Goal: Check status: Check status

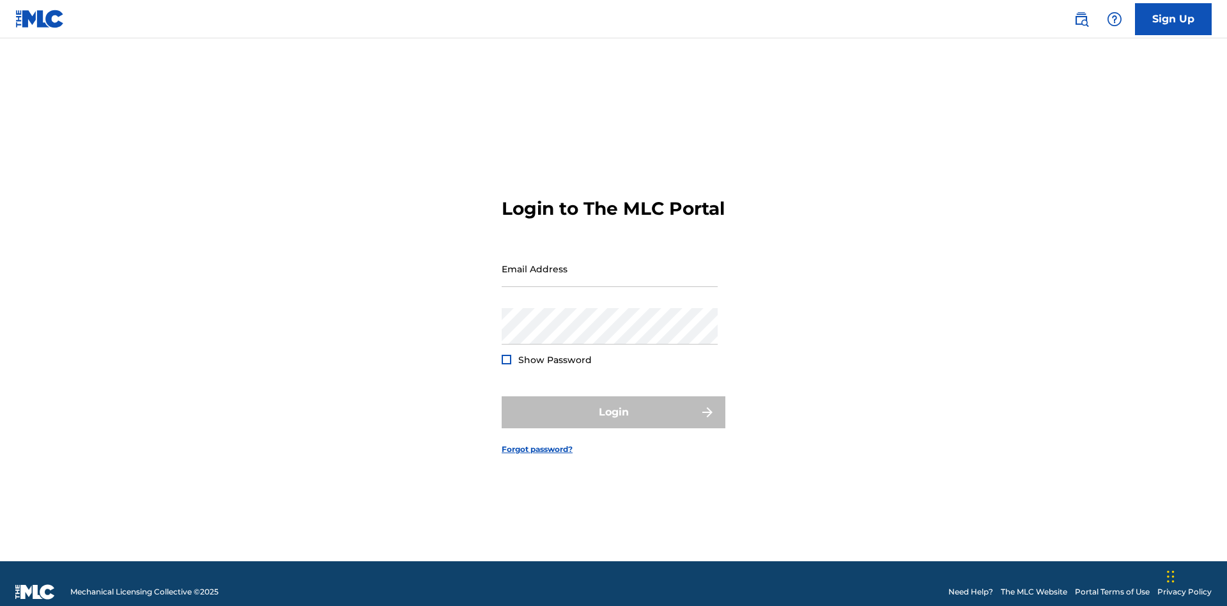
scroll to position [17, 0]
click at [610, 263] on input "Email Address" at bounding box center [610, 268] width 216 height 36
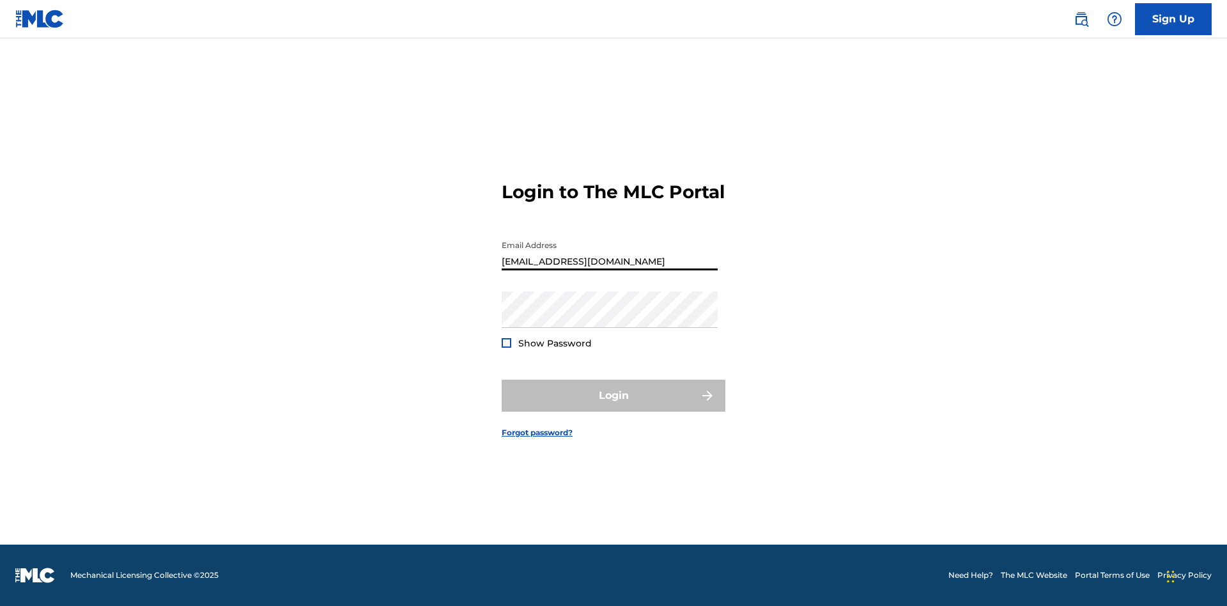
type input "[EMAIL_ADDRESS][DOMAIN_NAME]"
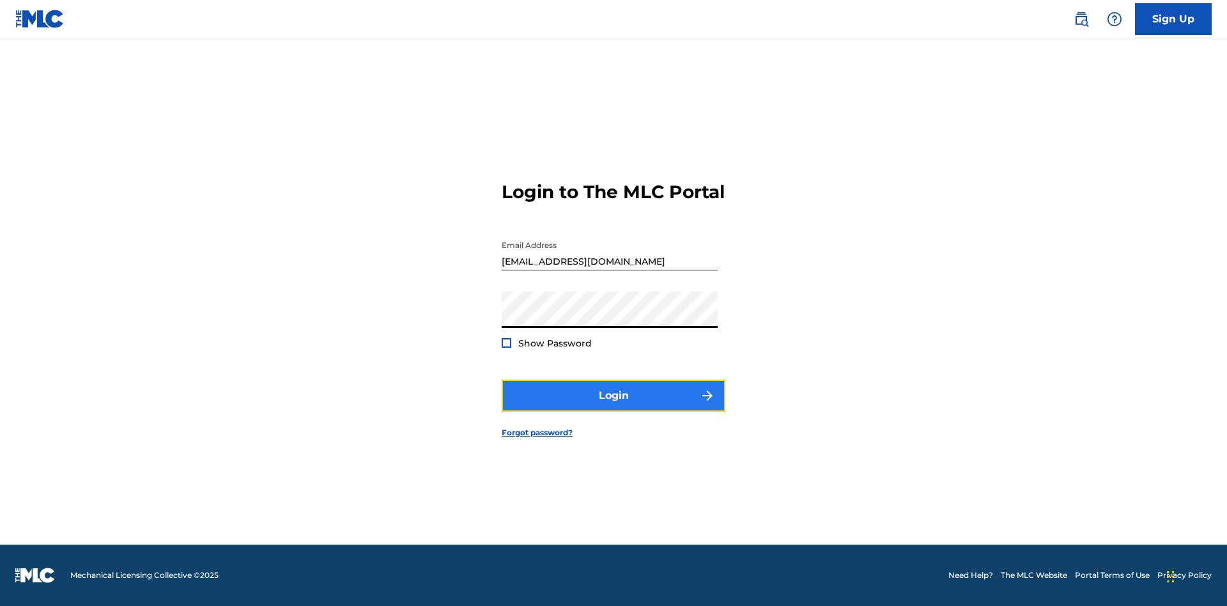
click at [613, 406] on button "Login" at bounding box center [614, 396] width 224 height 32
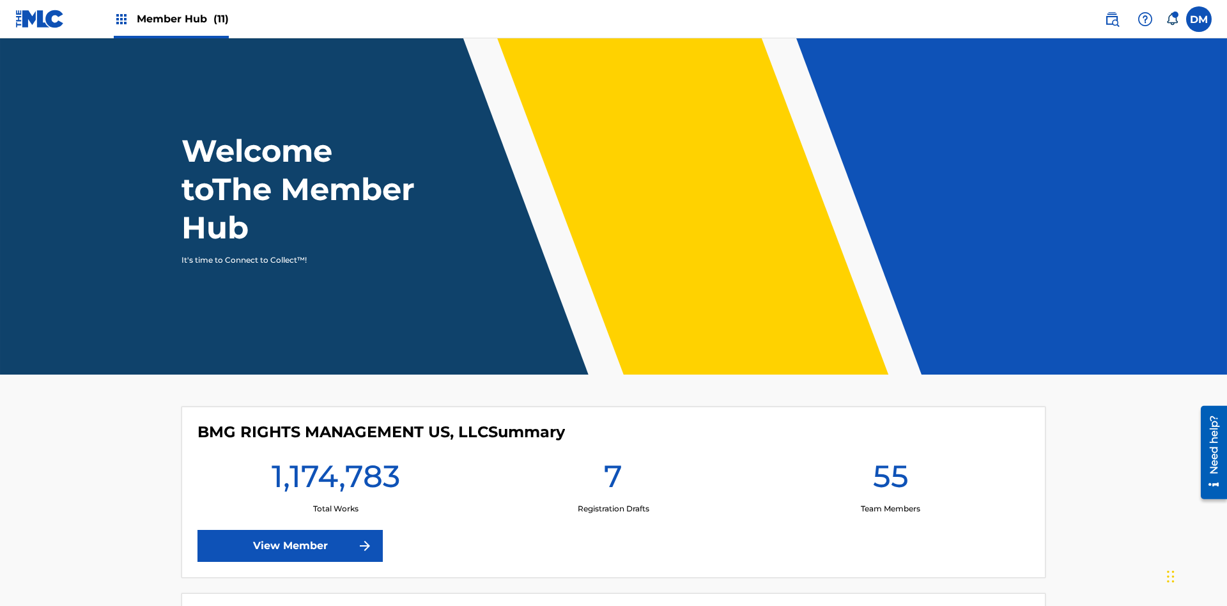
scroll to position [55, 0]
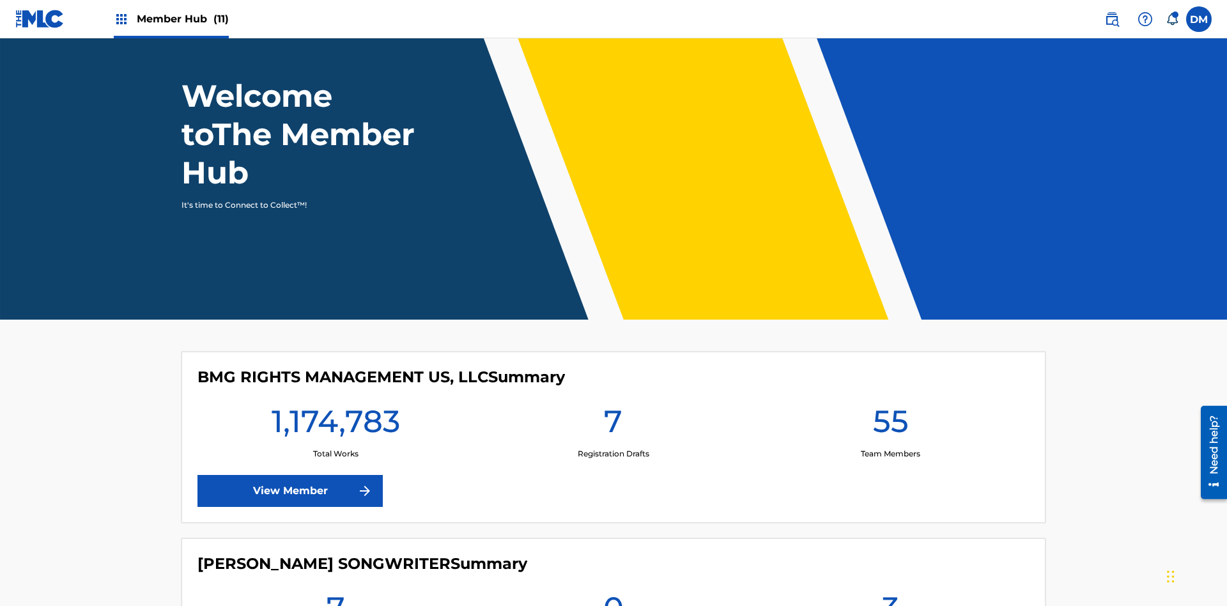
click at [171, 19] on span "Member Hub (11)" at bounding box center [183, 19] width 92 height 15
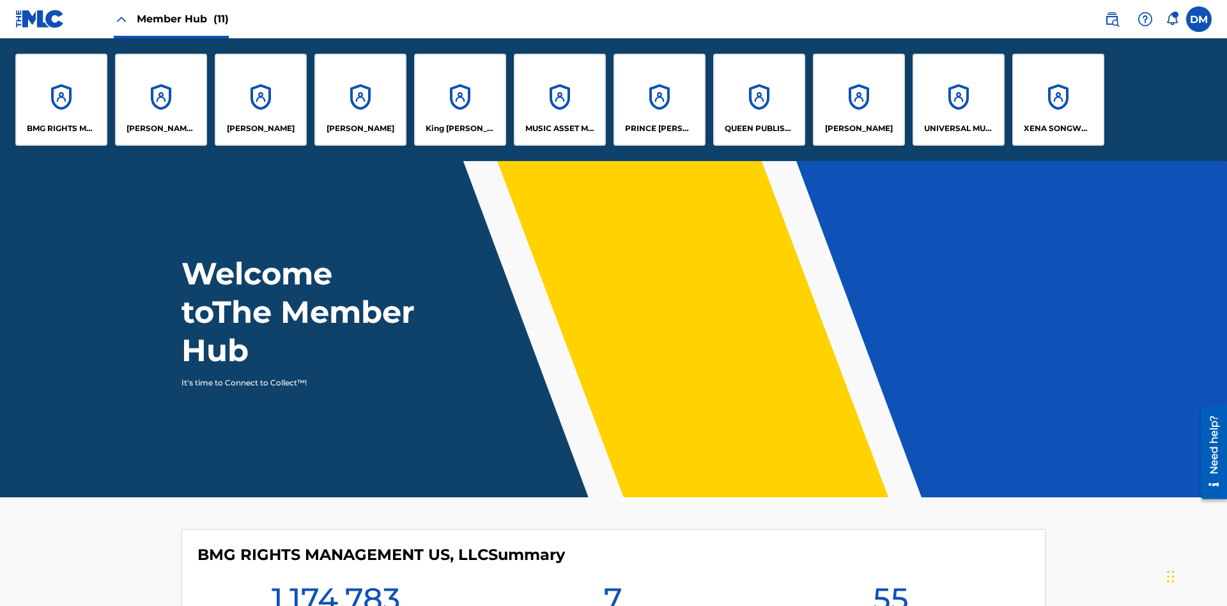
scroll to position [0, 0]
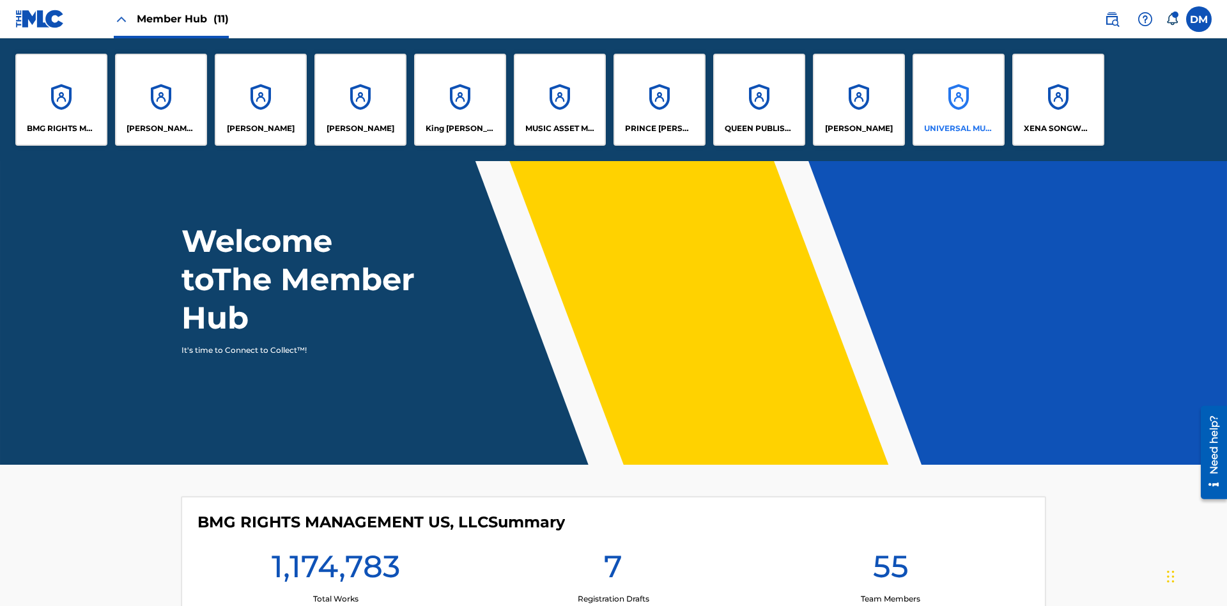
click at [958, 128] on p "UNIVERSAL MUSIC PUB GROUP" at bounding box center [959, 129] width 70 height 12
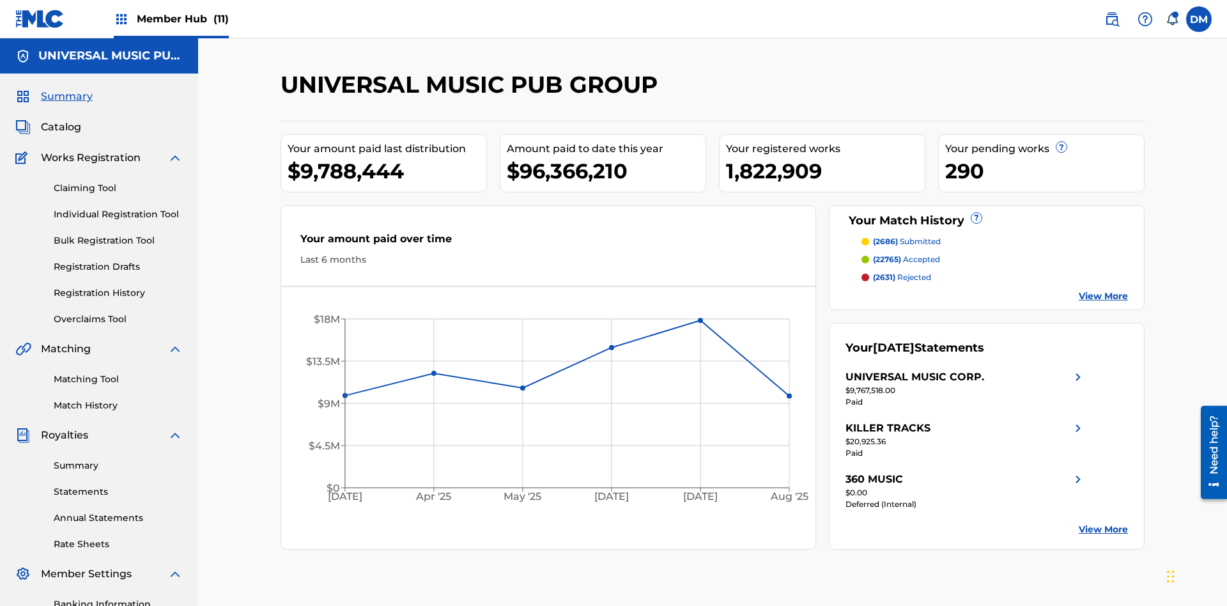
scroll to position [187, 0]
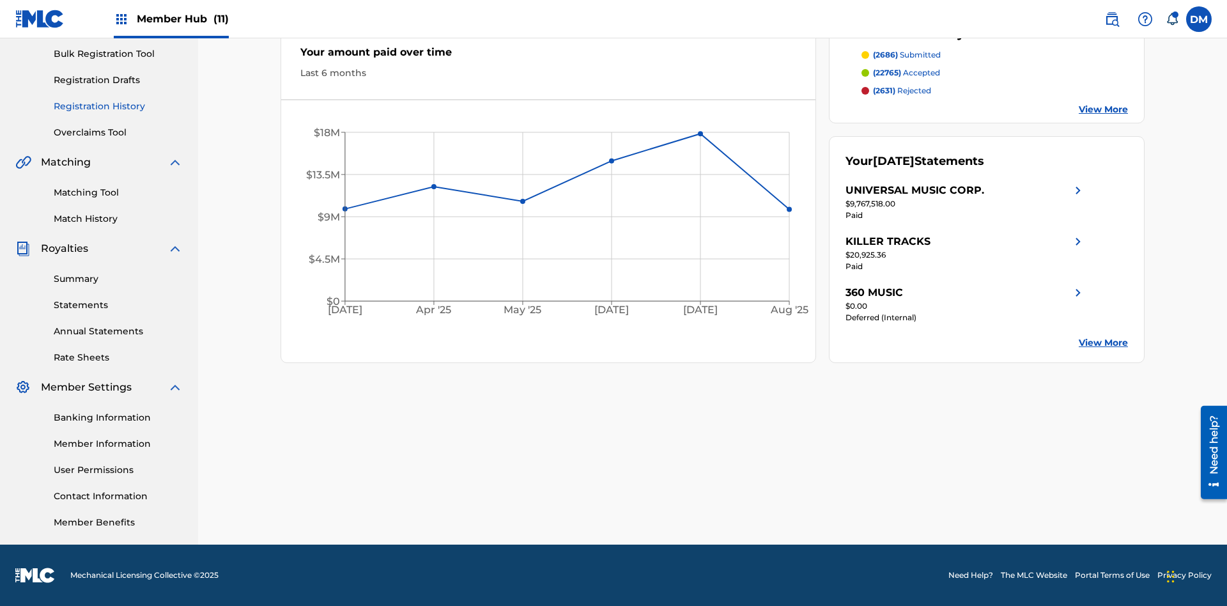
click at [118, 106] on link "Registration History" at bounding box center [118, 106] width 129 height 13
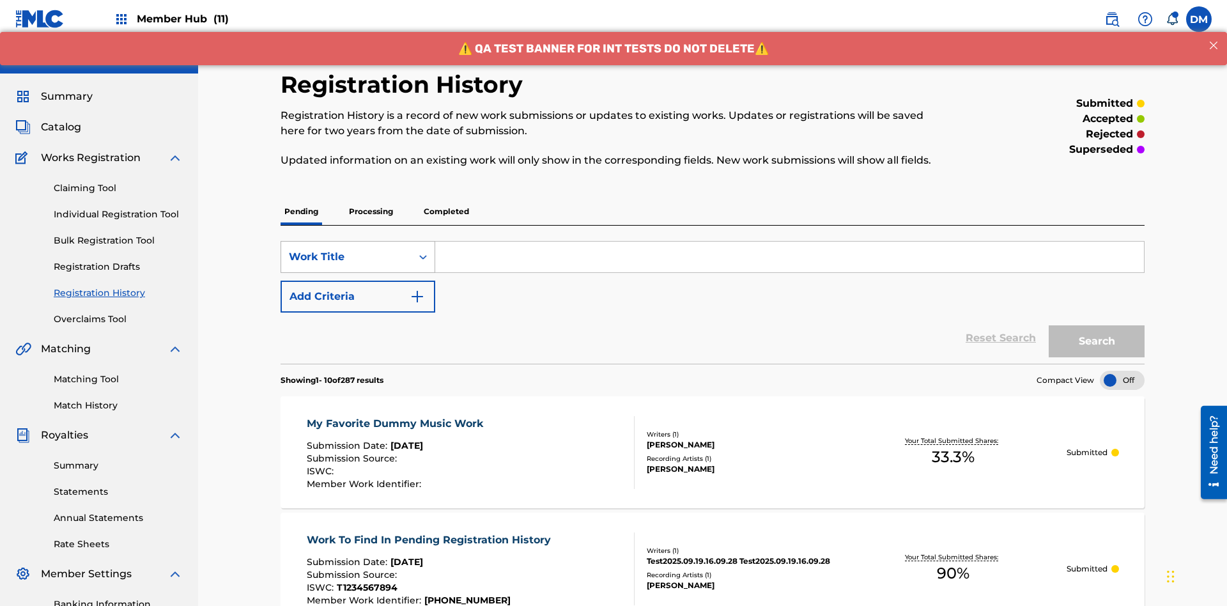
click at [346, 249] on div "Work Title" at bounding box center [346, 256] width 115 height 15
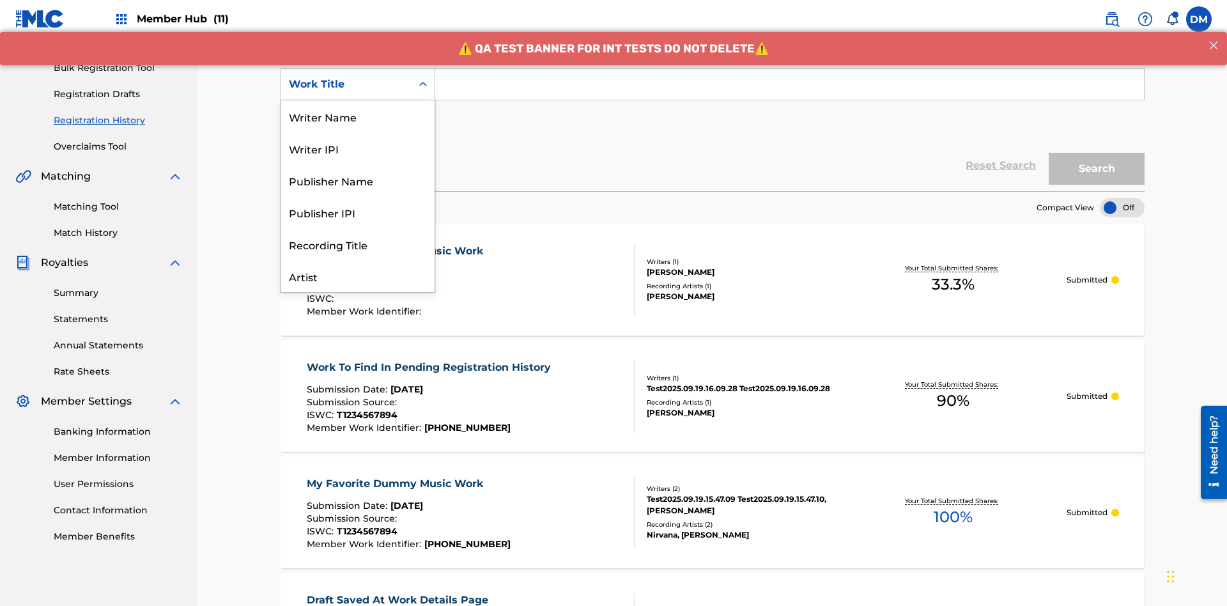
scroll to position [64, 0]
click at [358, 276] on div "Work Title" at bounding box center [357, 276] width 153 height 32
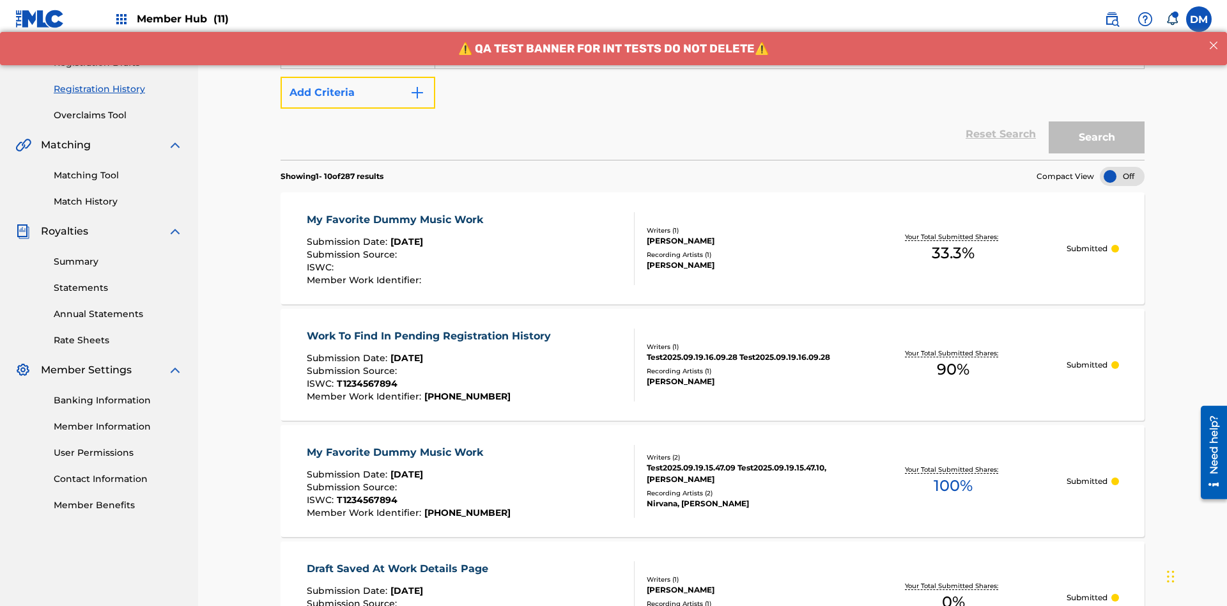
click at [358, 93] on button "Add Criteria" at bounding box center [357, 93] width 155 height 32
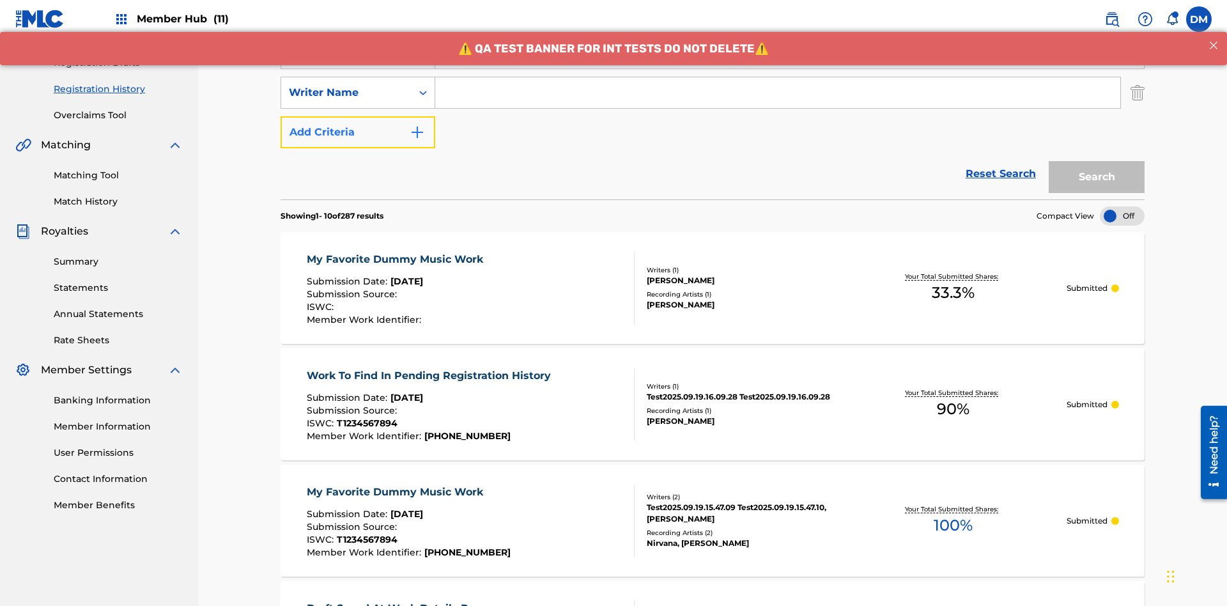
scroll to position [212, 0]
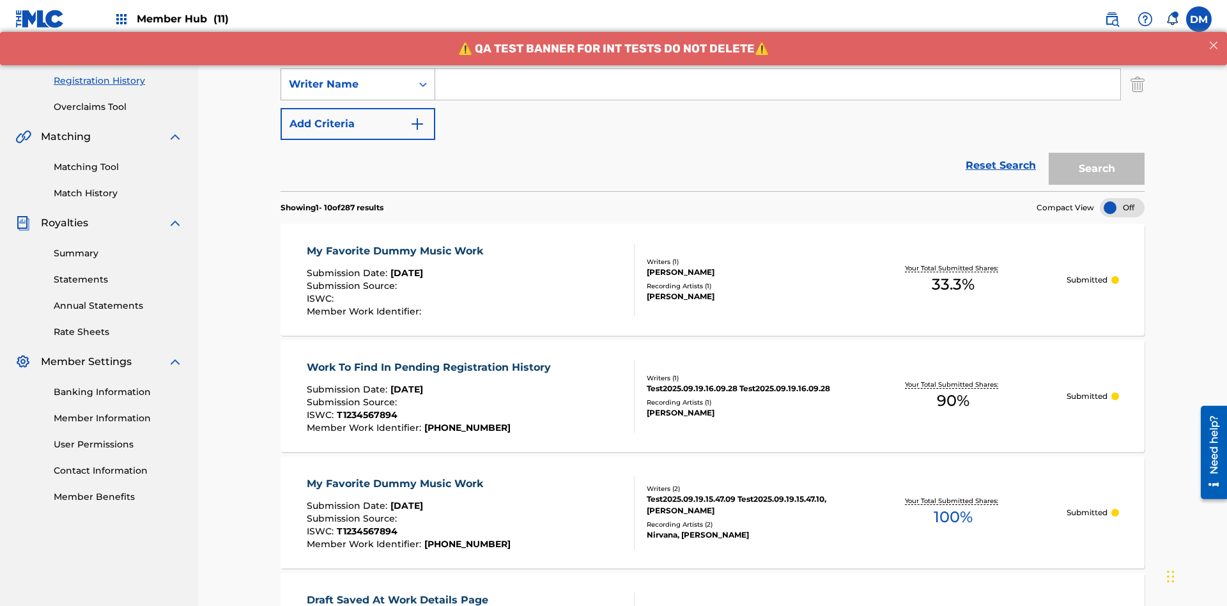
click at [346, 84] on div "Writer Name" at bounding box center [346, 84] width 115 height 15
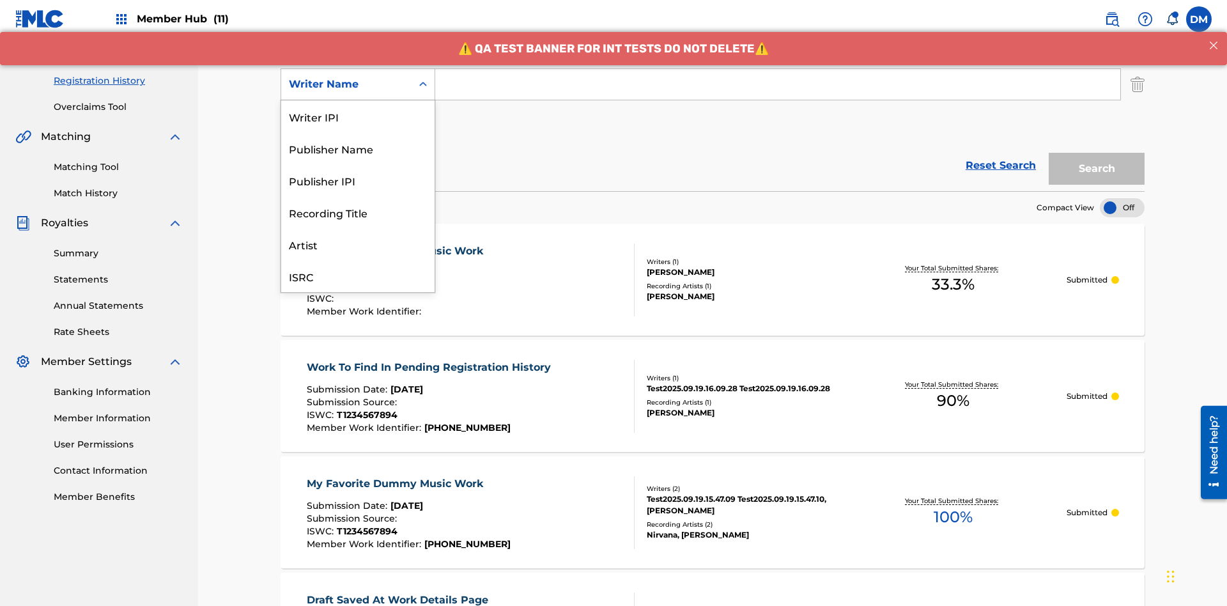
scroll to position [32, 0]
click at [358, 180] on div "Recording Title" at bounding box center [357, 180] width 153 height 32
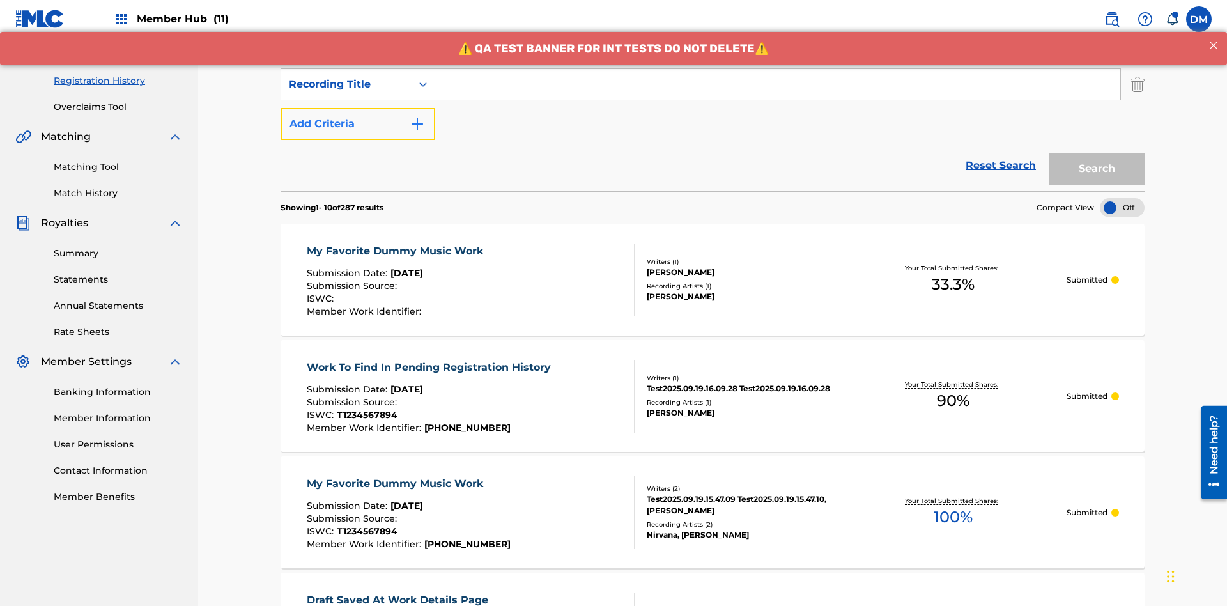
click at [358, 108] on button "Add Criteria" at bounding box center [357, 124] width 155 height 32
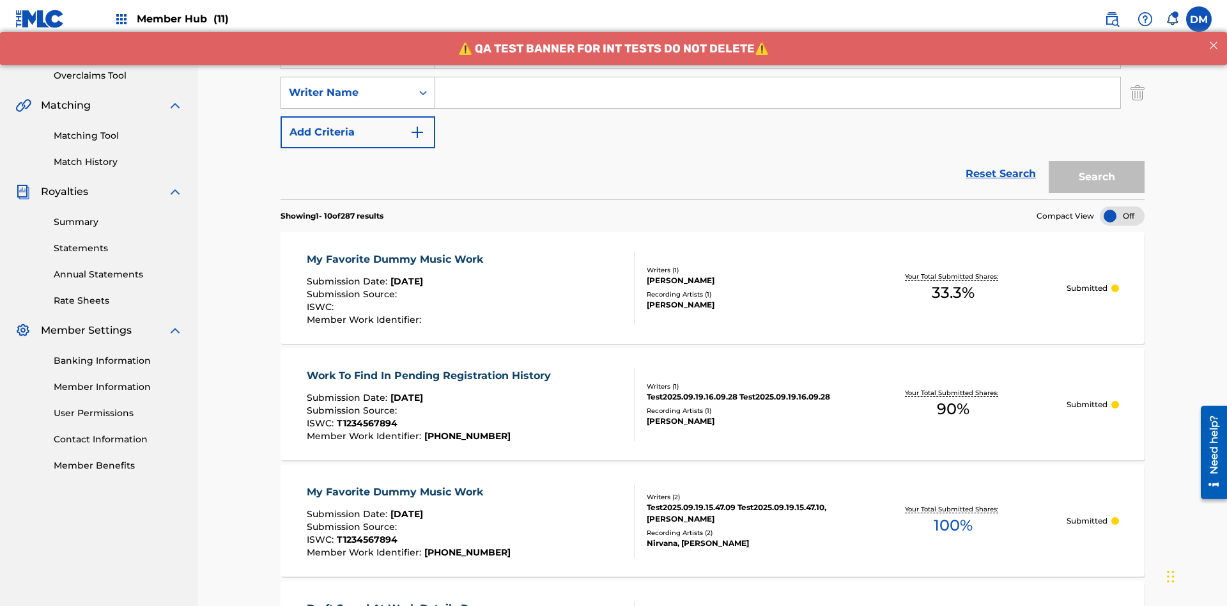
click at [346, 85] on div "Writer Name" at bounding box center [346, 92] width 115 height 15
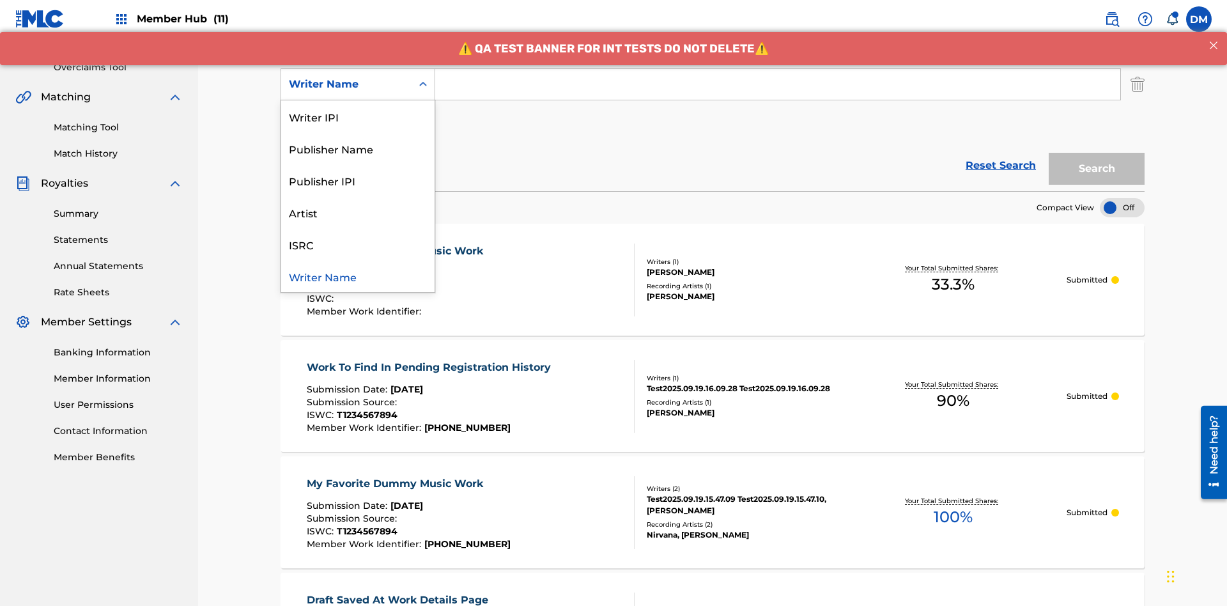
click at [358, 244] on div "ISRC" at bounding box center [357, 244] width 153 height 32
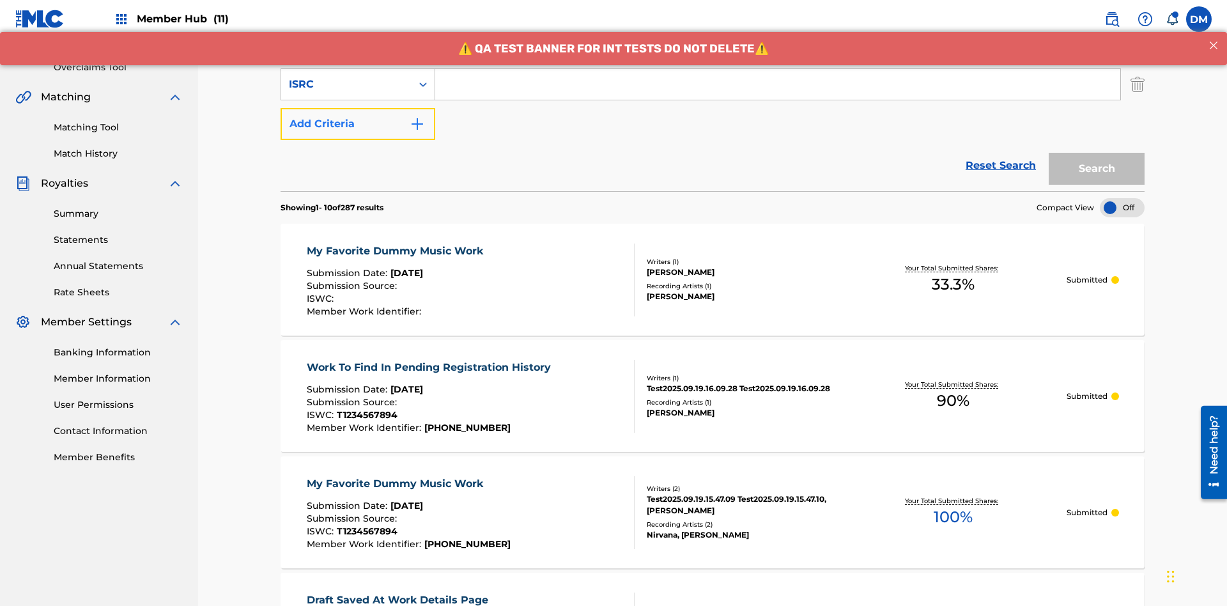
click at [358, 108] on button "Add Criteria" at bounding box center [357, 124] width 155 height 32
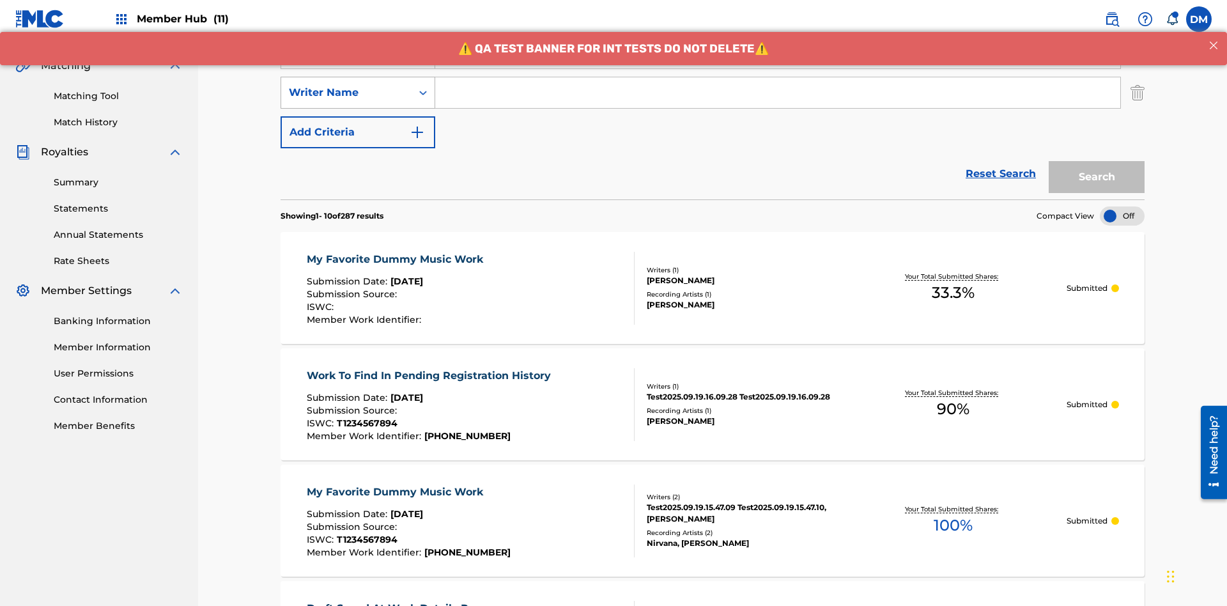
click at [346, 85] on div "Writer Name" at bounding box center [346, 92] width 115 height 15
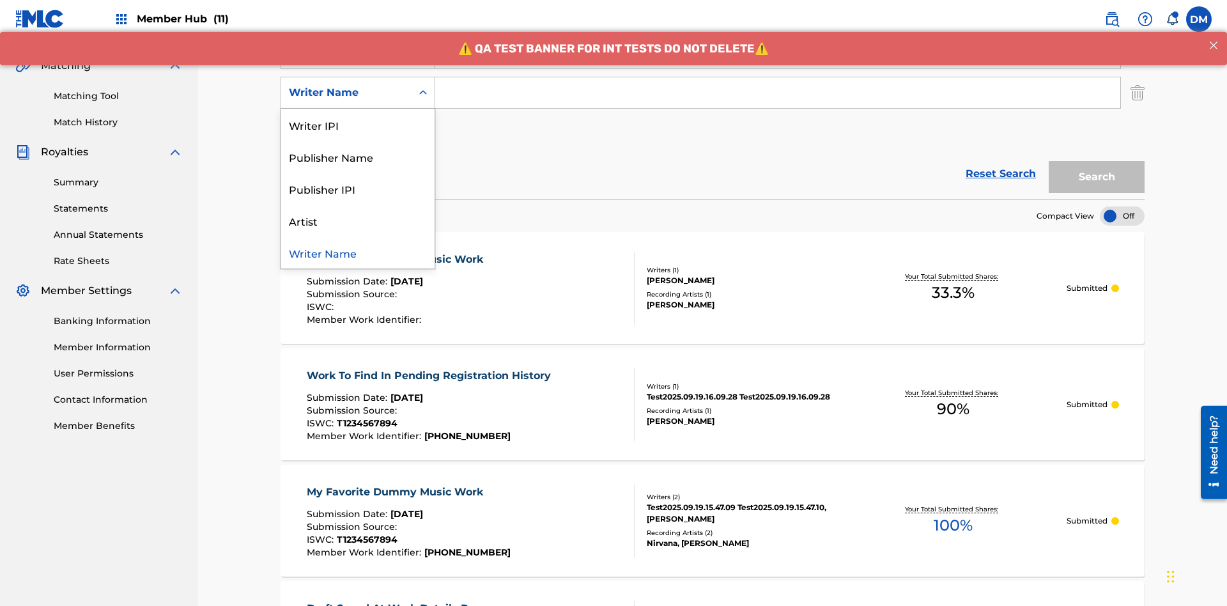
scroll to position [291, 0]
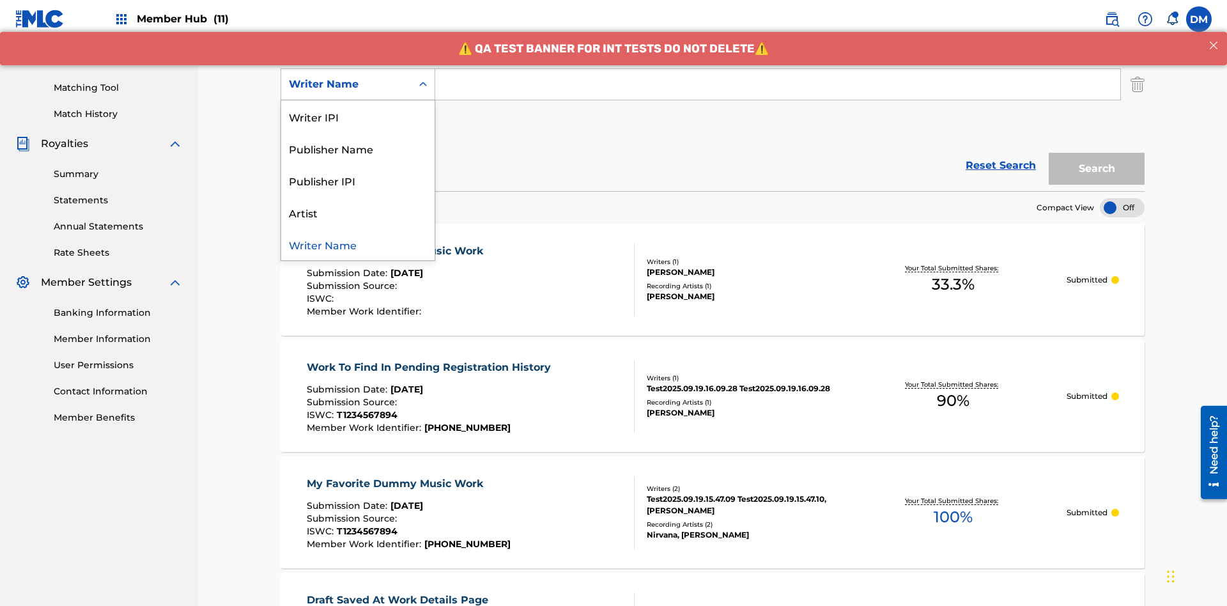
click at [358, 244] on div "Writer Name" at bounding box center [357, 244] width 153 height 32
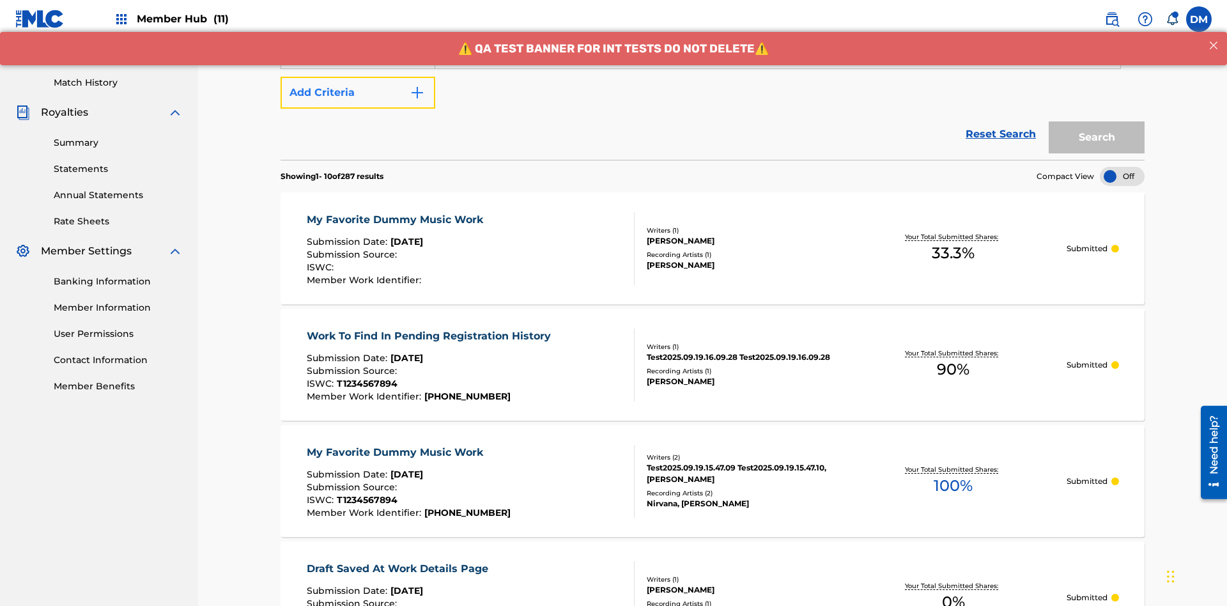
click at [358, 93] on button "Add Criteria" at bounding box center [357, 93] width 155 height 32
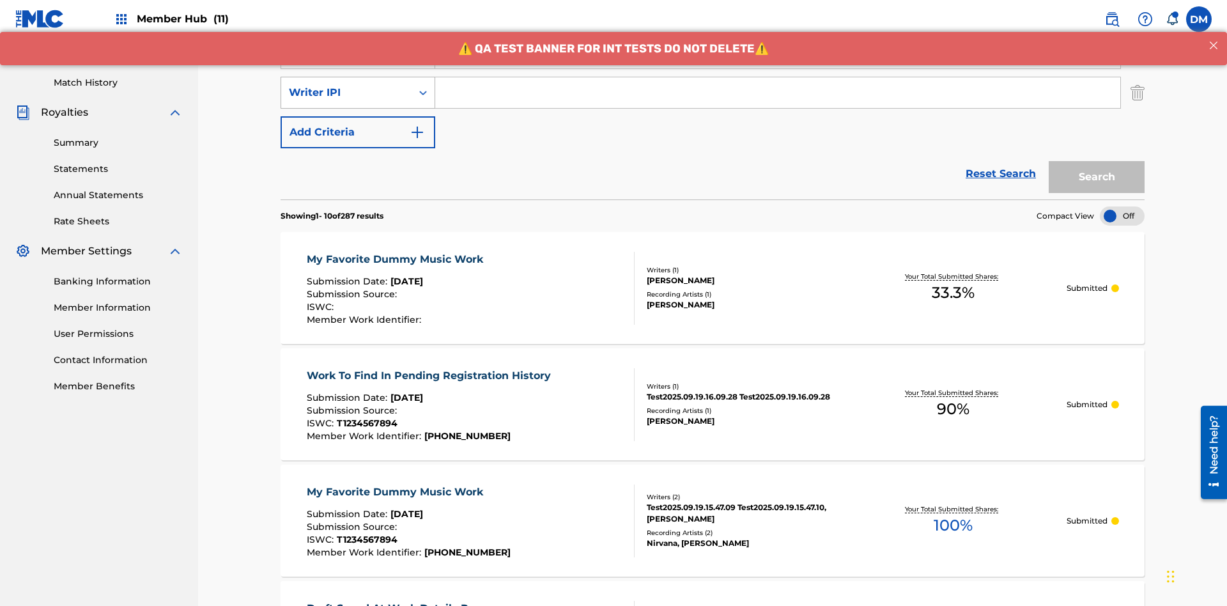
click at [346, 85] on div "Writer IPI" at bounding box center [346, 92] width 115 height 15
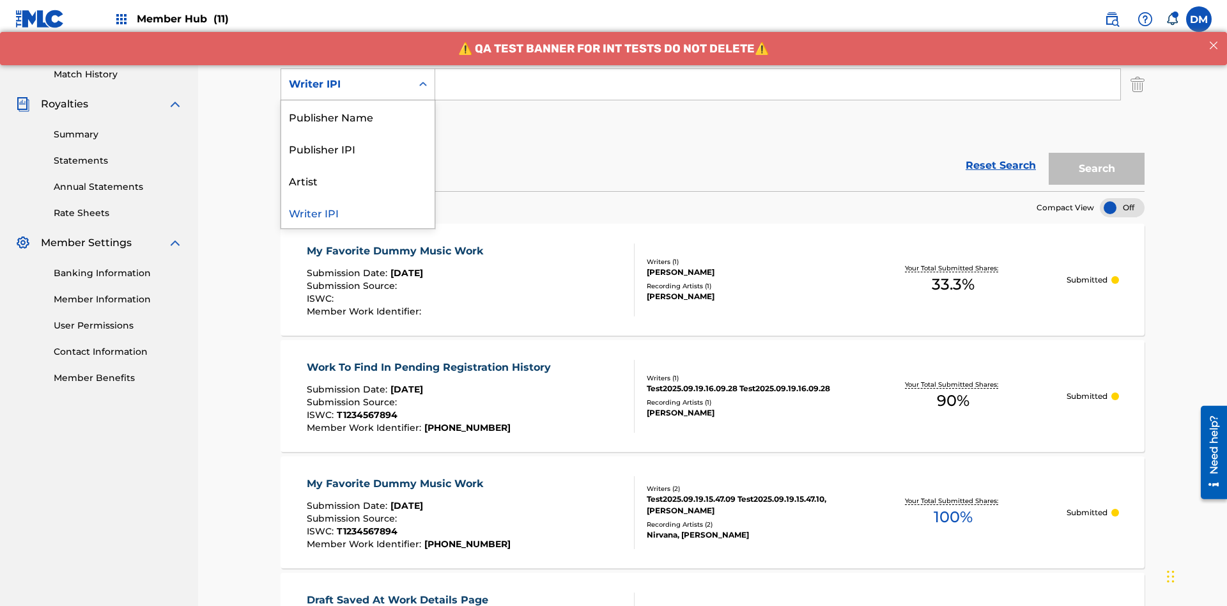
click at [358, 116] on div "Publisher Name" at bounding box center [357, 116] width 153 height 32
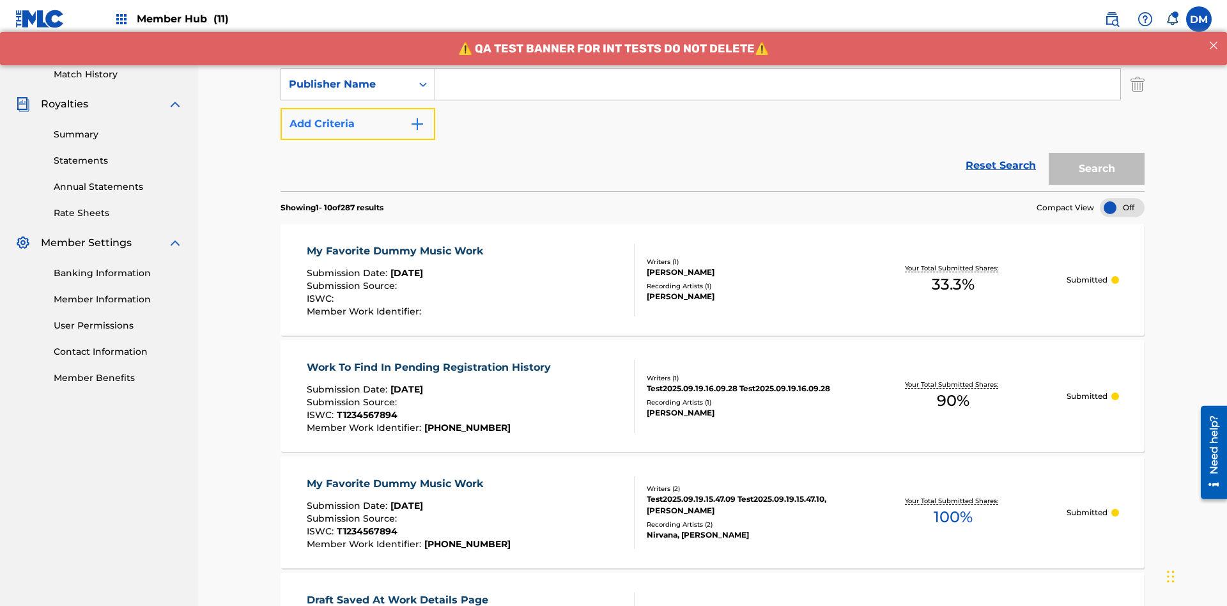
click at [358, 108] on button "Add Criteria" at bounding box center [357, 124] width 155 height 32
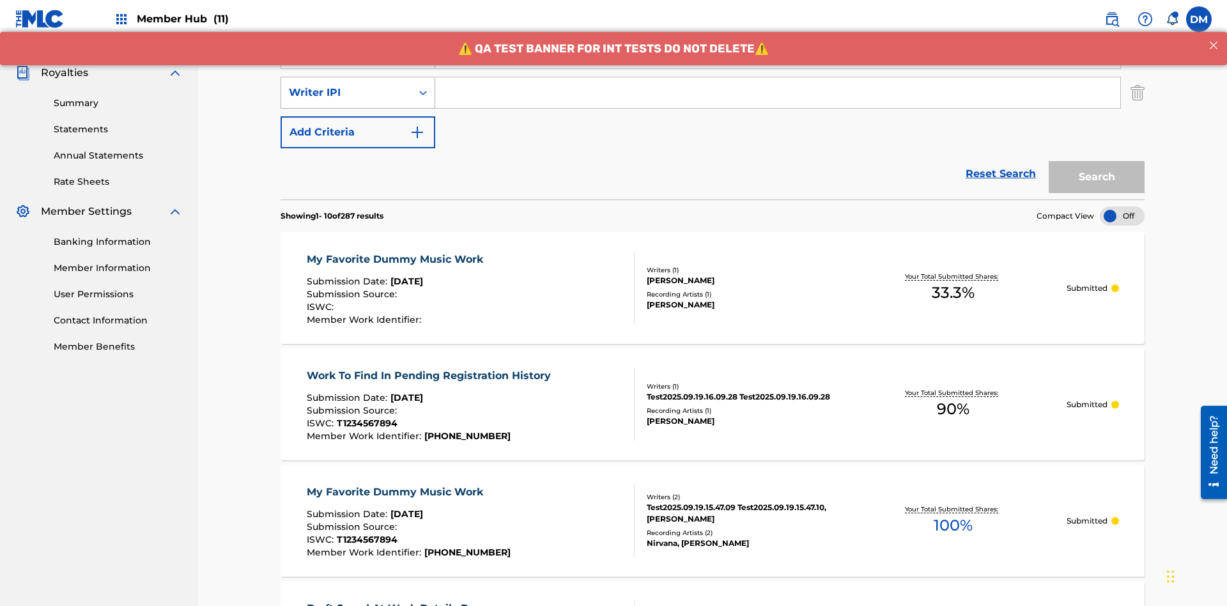
click at [346, 85] on div "Writer IPI" at bounding box center [346, 92] width 115 height 15
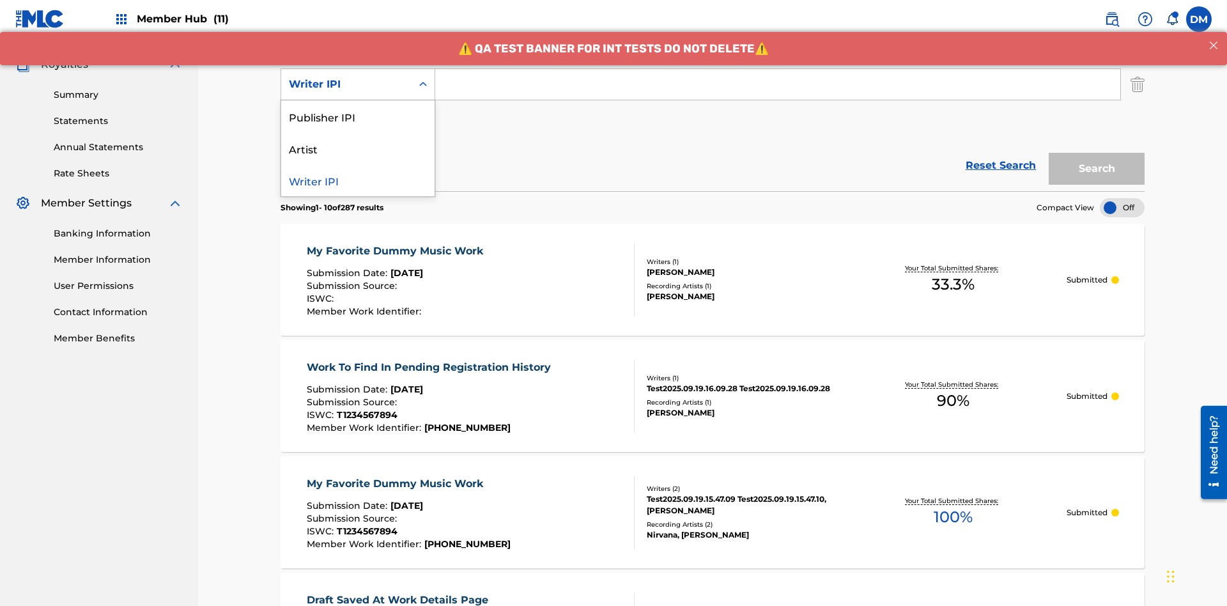
click at [358, 116] on div "Publisher IPI" at bounding box center [357, 116] width 153 height 32
click at [358, 108] on button "Add Criteria" at bounding box center [357, 124] width 155 height 32
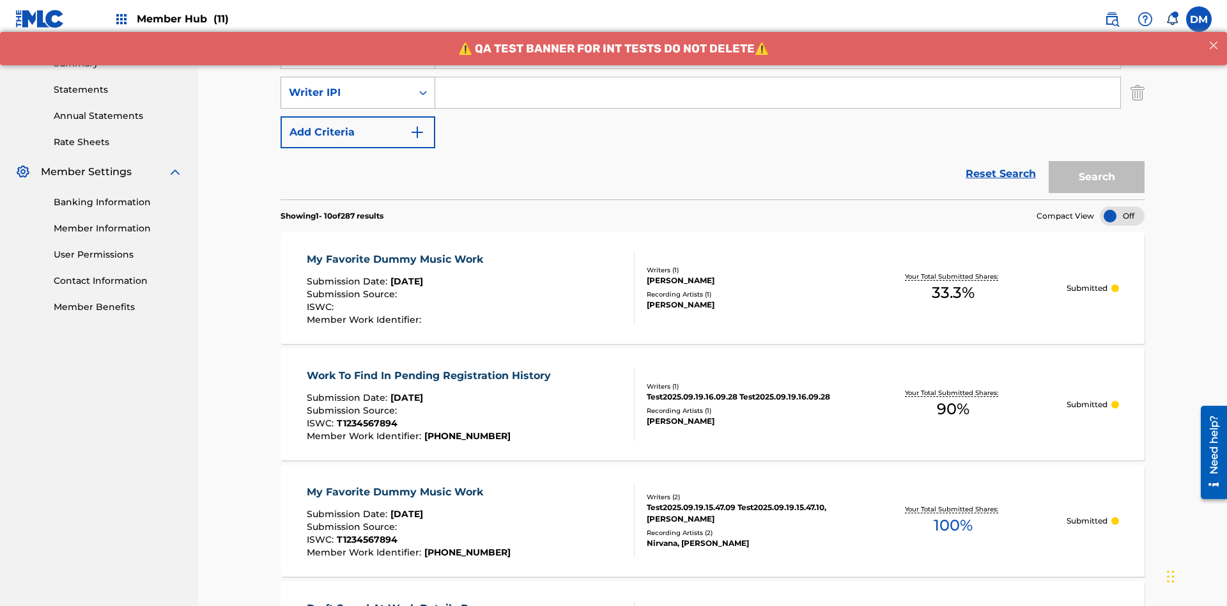
click at [346, 85] on div "Writer IPI" at bounding box center [346, 92] width 115 height 15
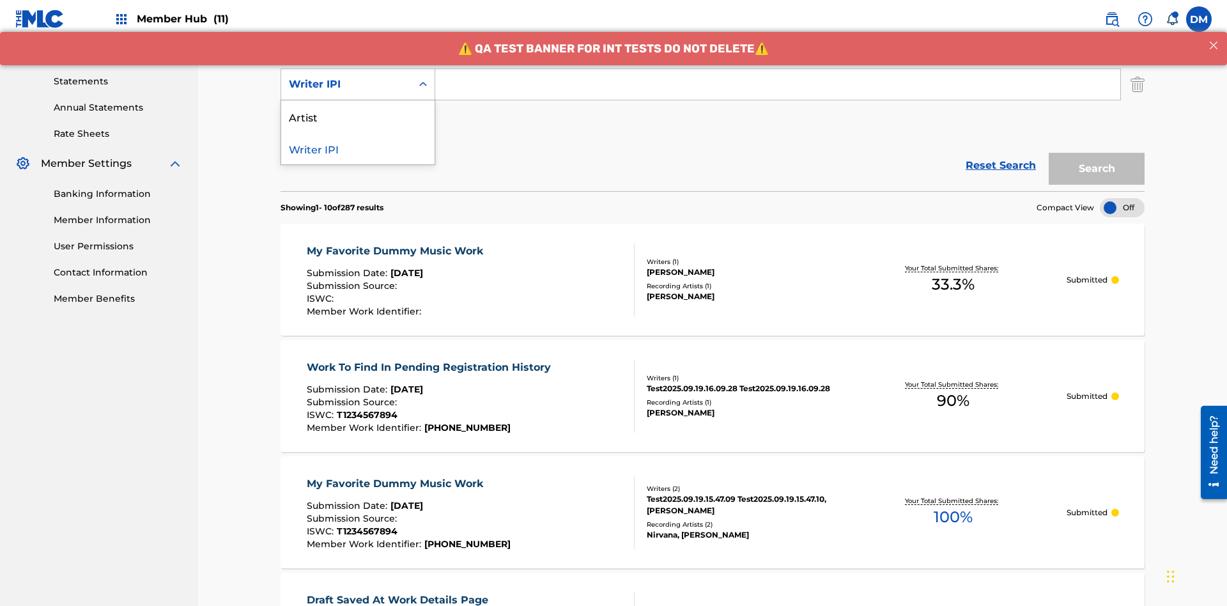
click at [358, 116] on div "Artist" at bounding box center [357, 116] width 153 height 32
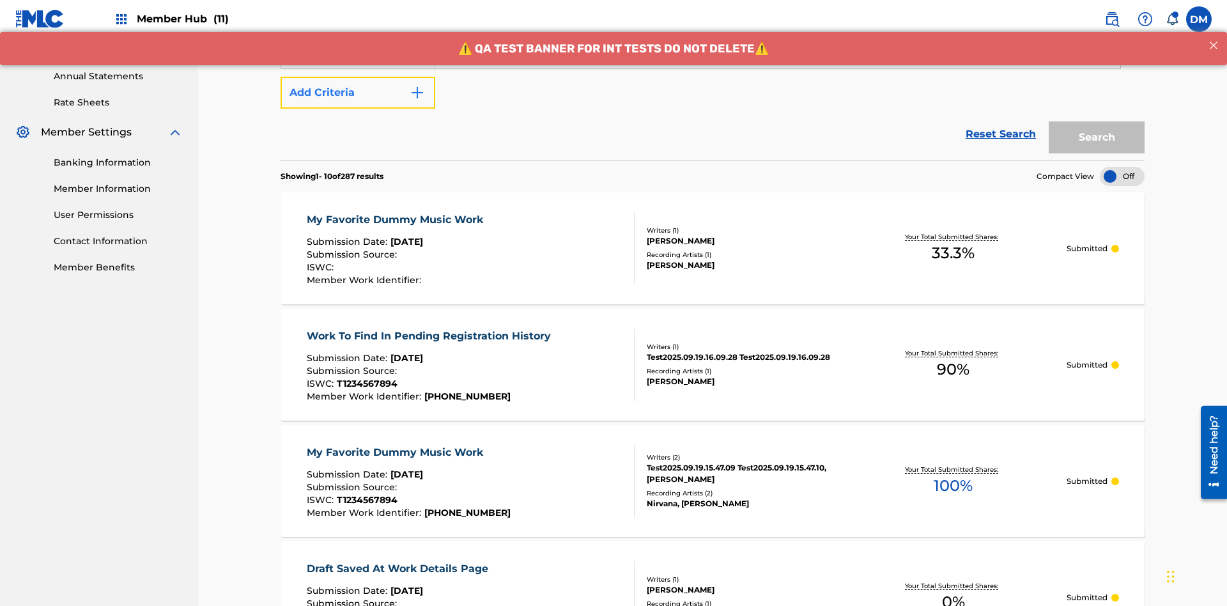
click at [358, 93] on button "Add Criteria" at bounding box center [357, 93] width 155 height 32
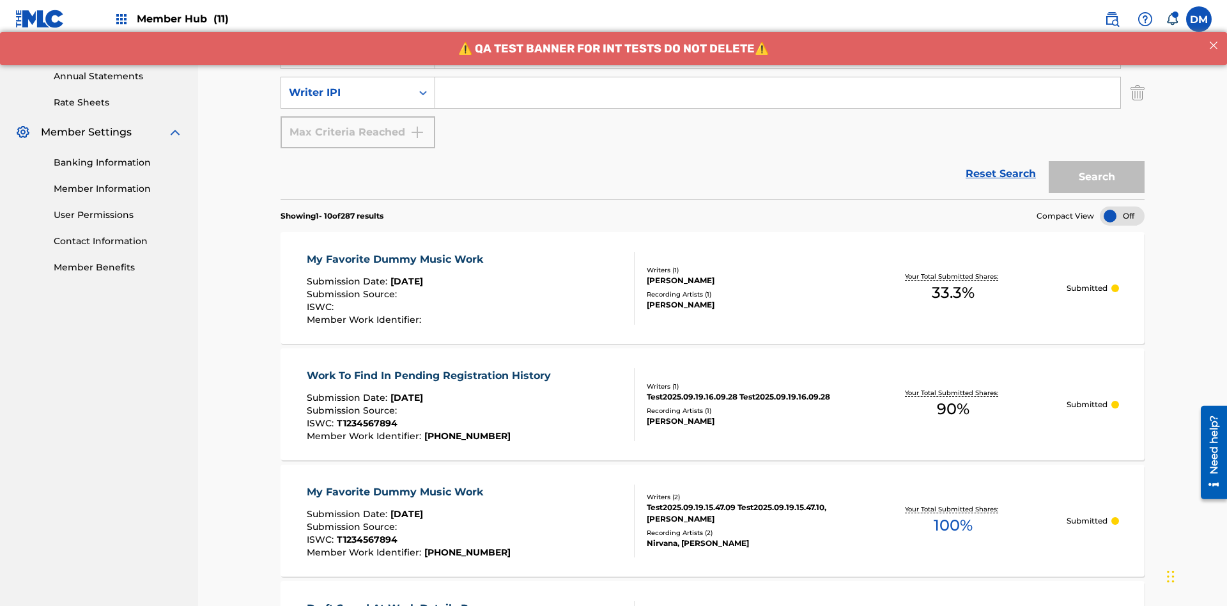
scroll to position [450, 0]
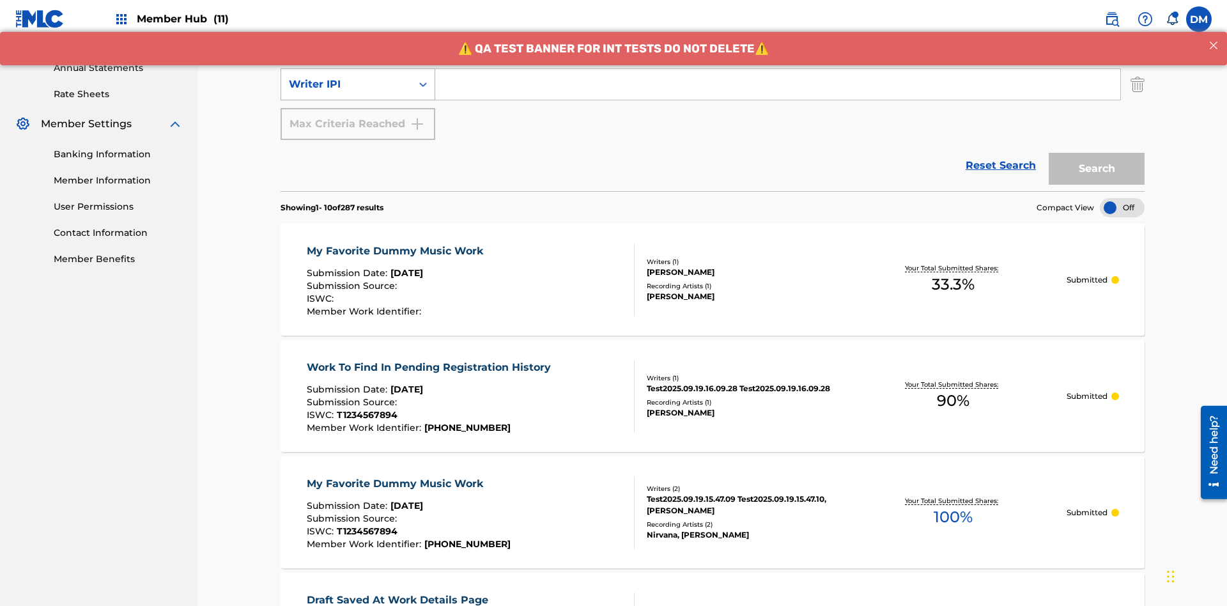
click at [346, 84] on div "Writer IPI" at bounding box center [346, 84] width 115 height 15
click at [358, 116] on div "Writer IPI" at bounding box center [357, 116] width 153 height 32
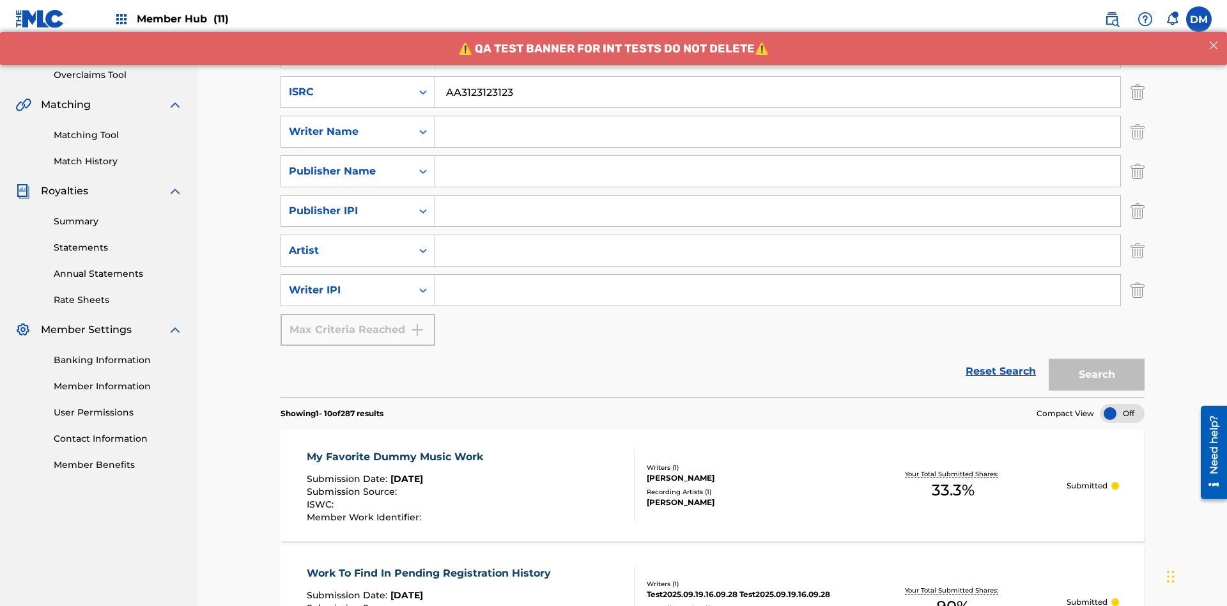
type input "AA3123123123"
click at [789, 28] on input "Search Form" at bounding box center [789, 12] width 709 height 31
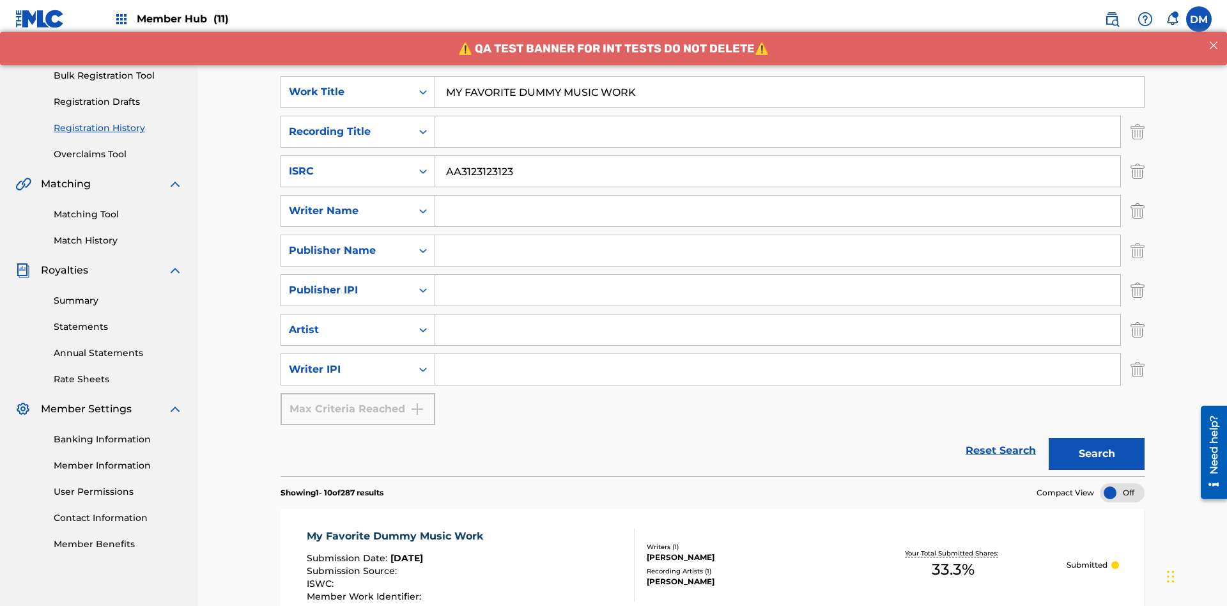
scroll to position [284, 0]
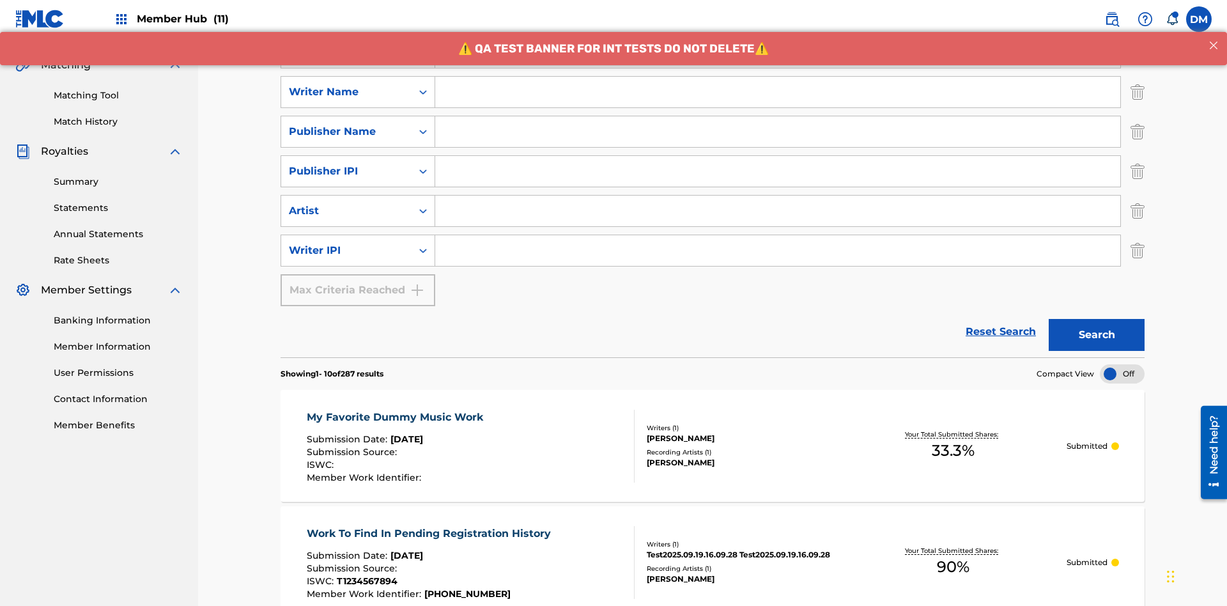
type input "MY FAVORITE DUMMY MUSIC WORK"
click at [778, 92] on input "Search Form" at bounding box center [777, 92] width 685 height 31
type input "[PERSON_NAME]"
click at [778, 235] on input "Search Form" at bounding box center [777, 250] width 685 height 31
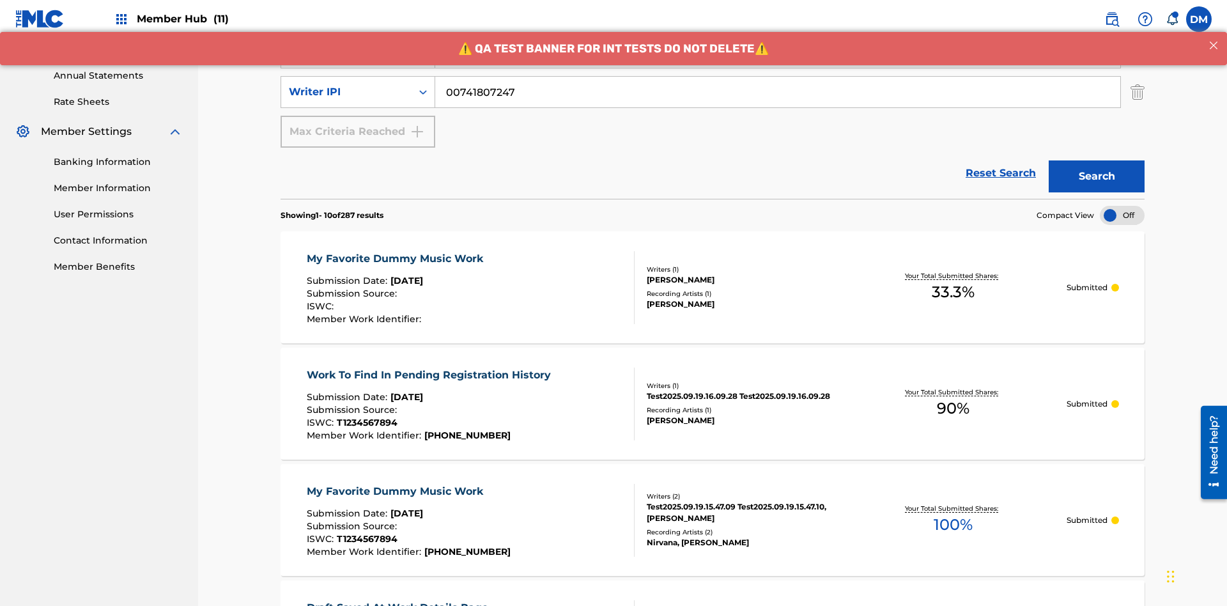
type input "00741807247"
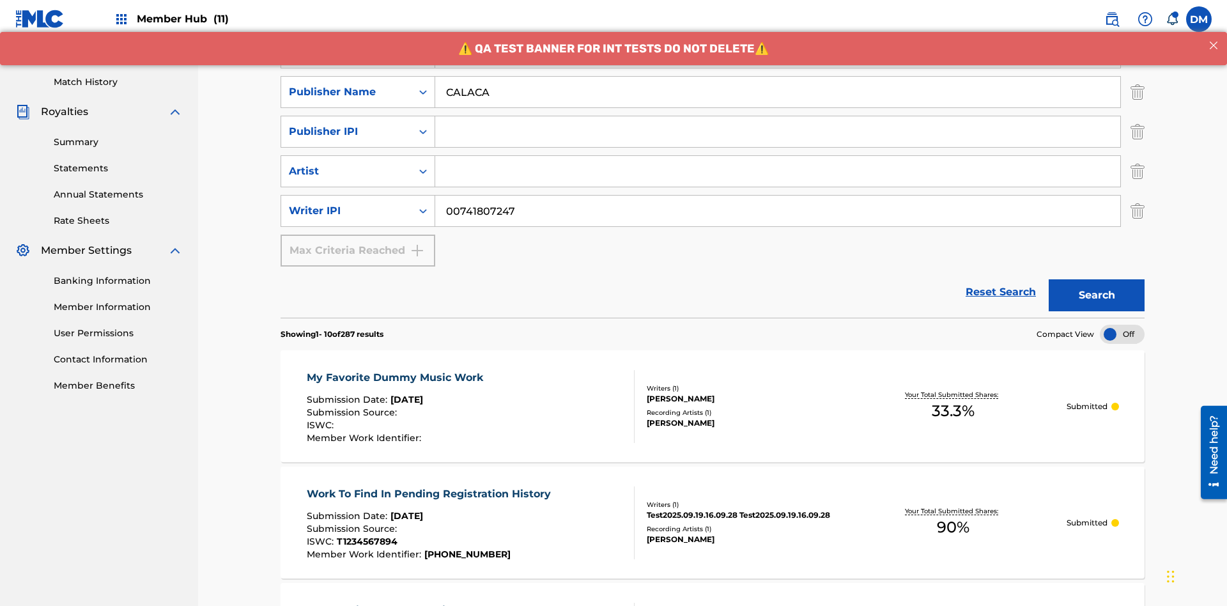
type input "CALACA"
click at [778, 116] on input "Search Form" at bounding box center [777, 131] width 685 height 31
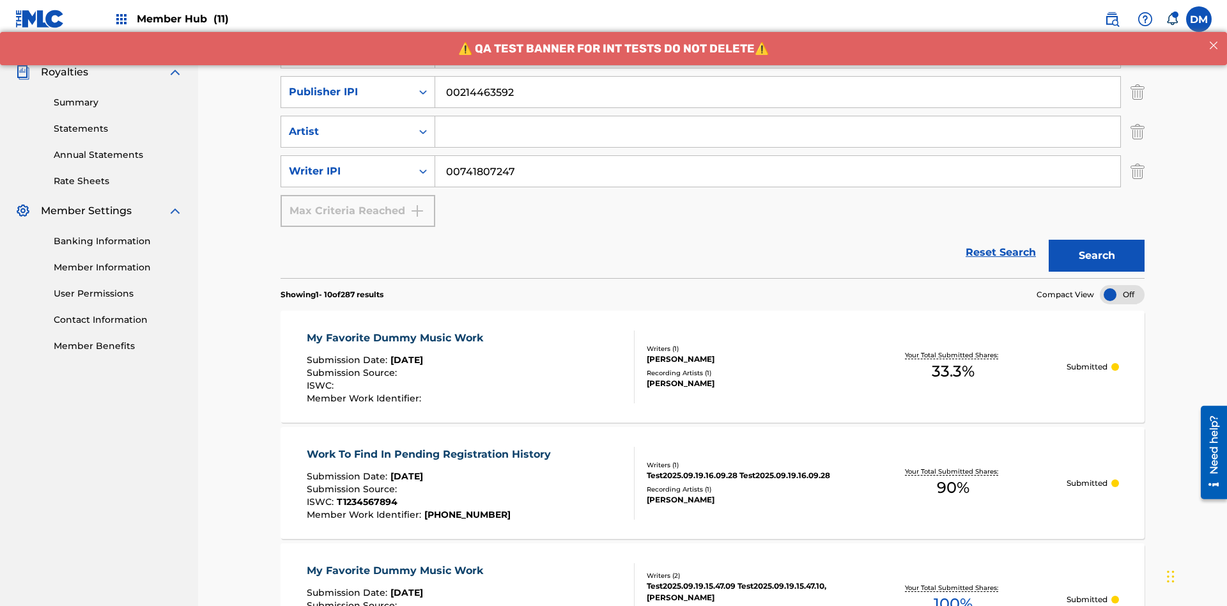
type input "00214463592"
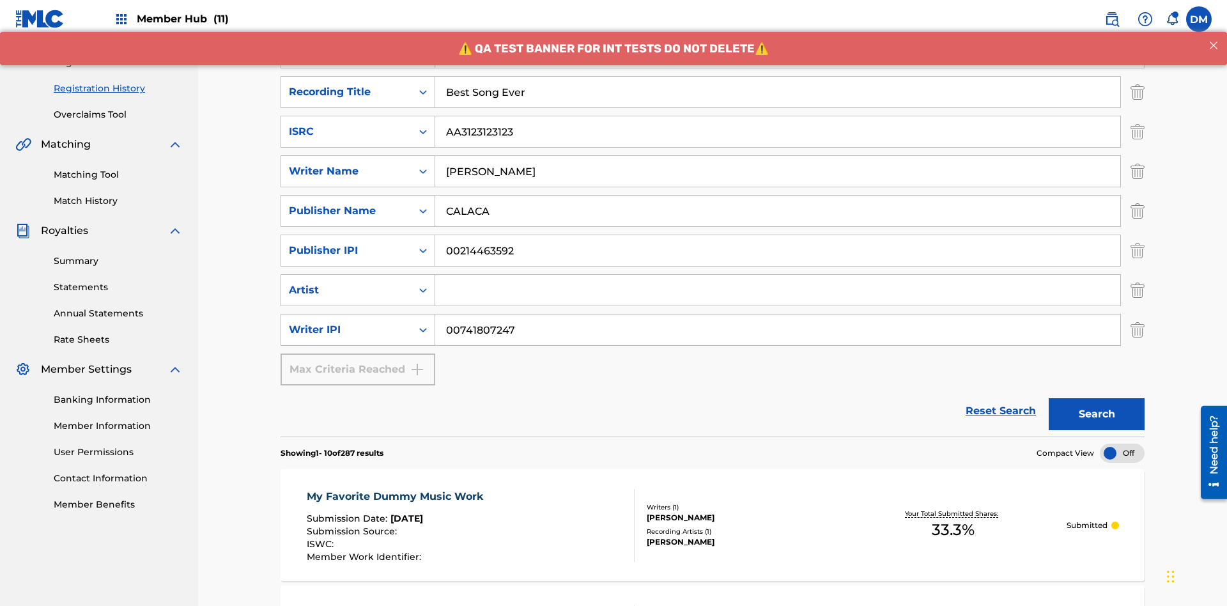
type input "Best Song Ever"
click at [778, 275] on input "Search Form" at bounding box center [777, 290] width 685 height 31
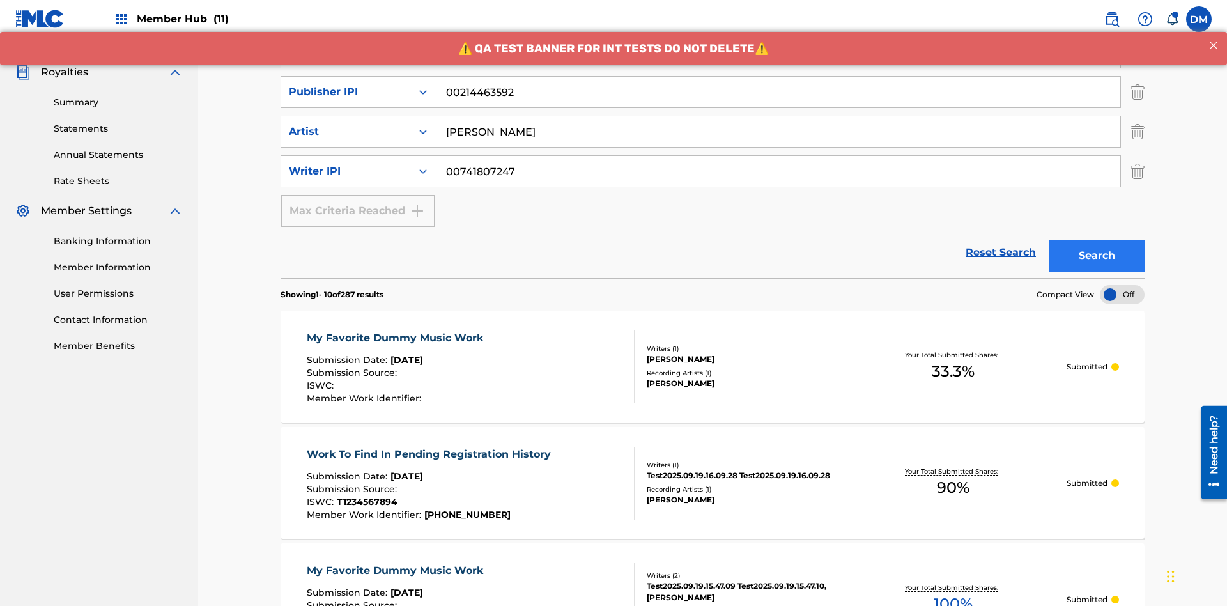
type input "[PERSON_NAME]"
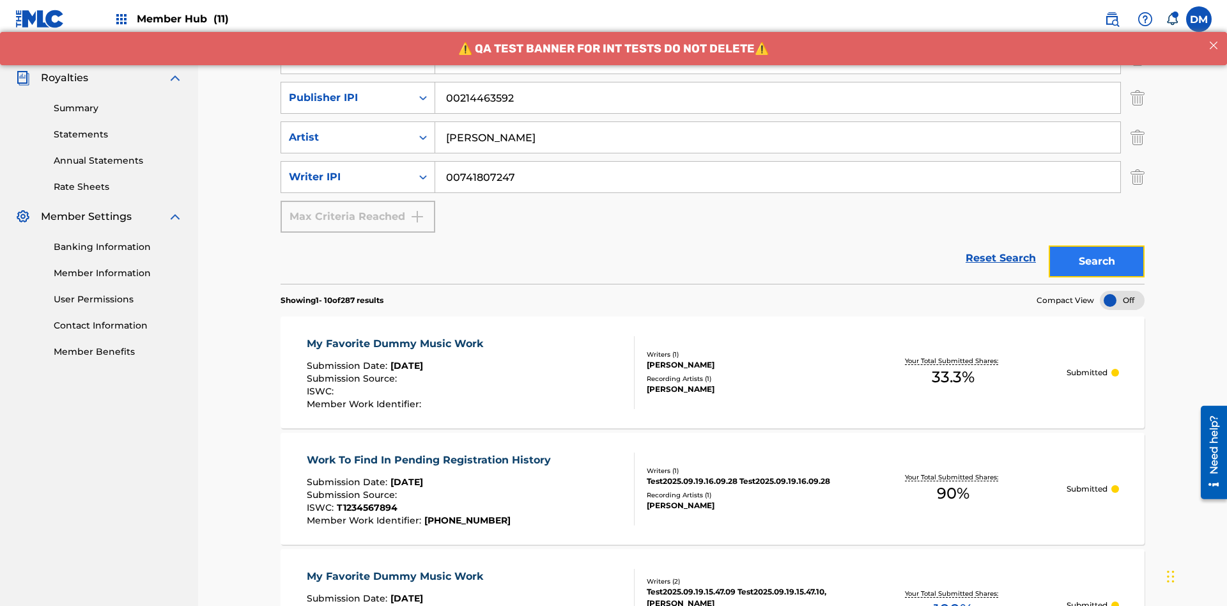
click at [1096, 245] on button "Search" at bounding box center [1096, 261] width 96 height 32
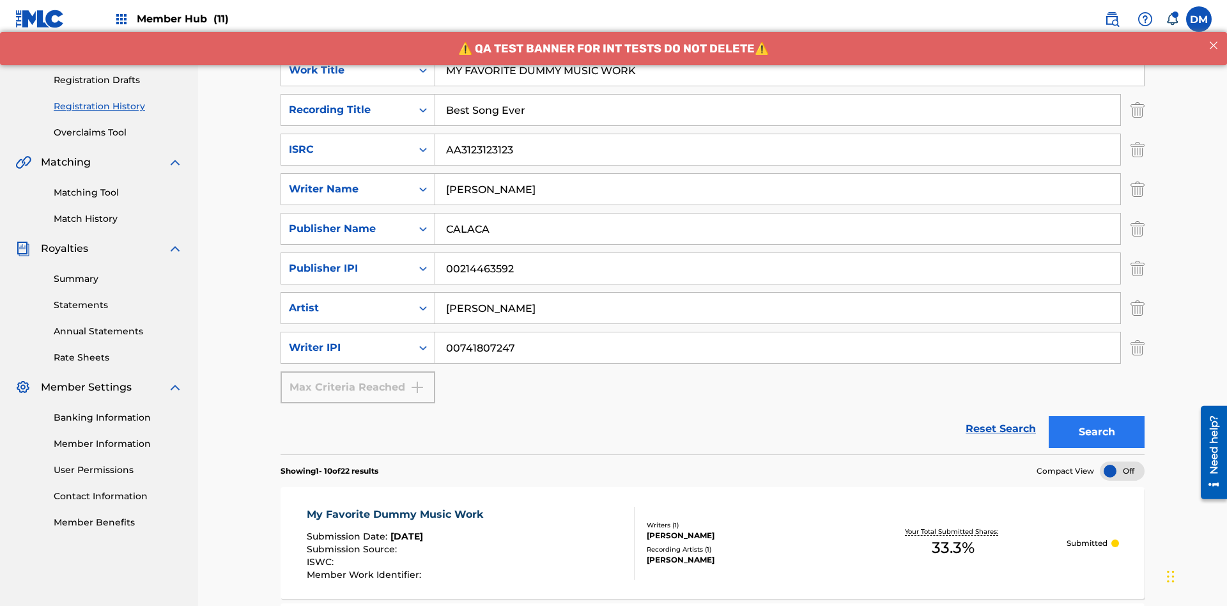
scroll to position [571, 0]
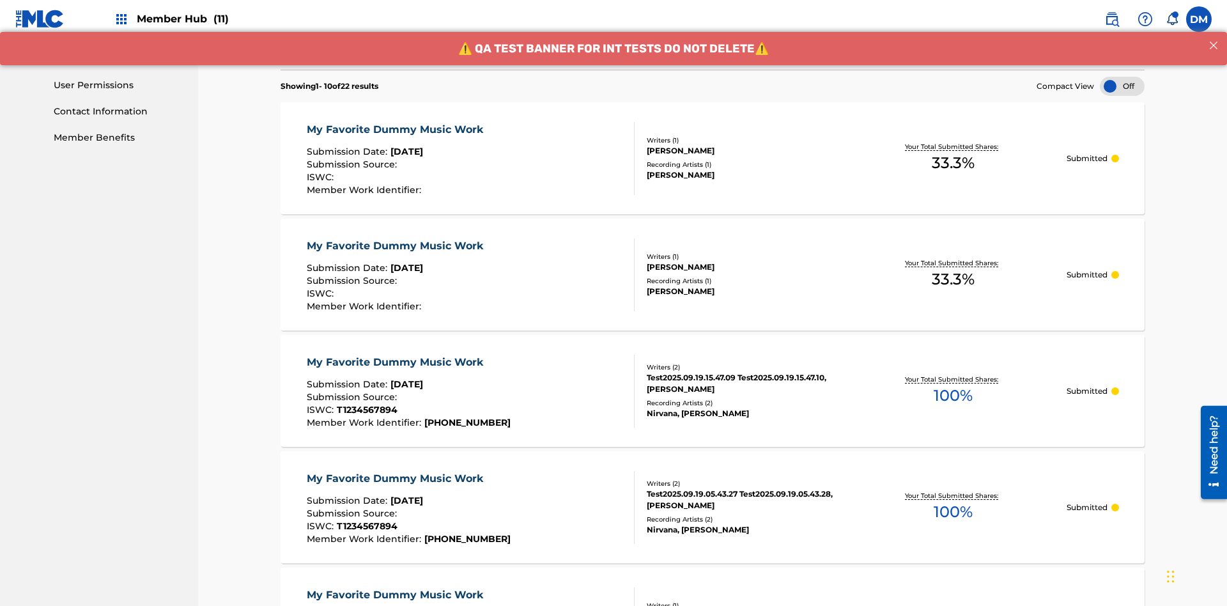
click at [396, 122] on div "My Favorite Dummy Music Work" at bounding box center [398, 129] width 183 height 15
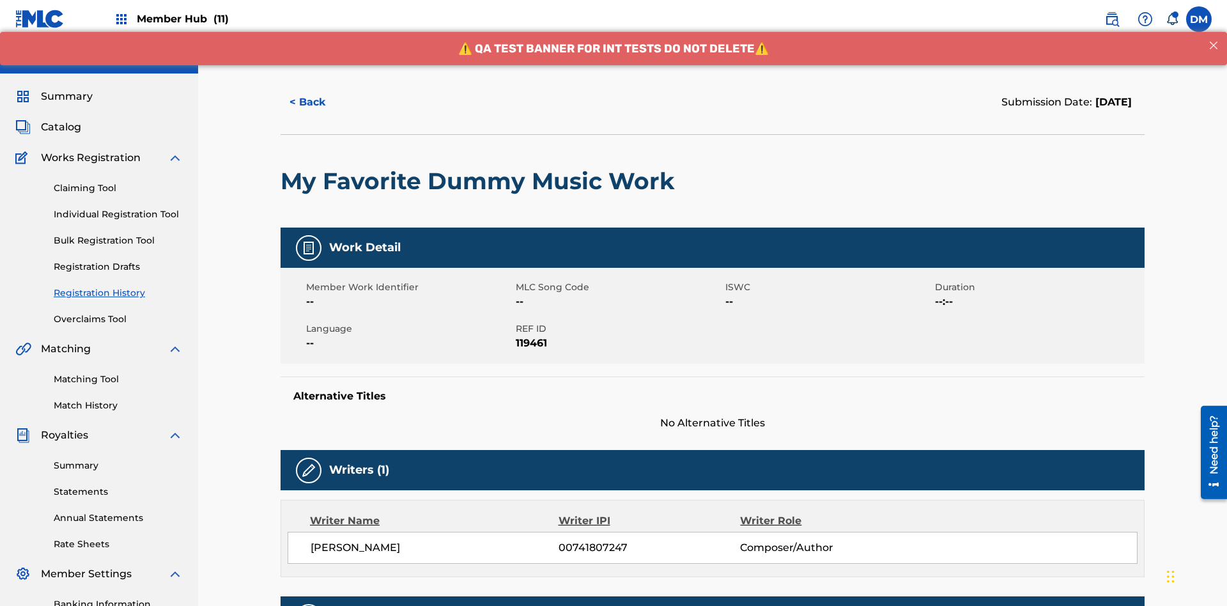
scroll to position [376, 0]
